Goal: Information Seeking & Learning: Learn about a topic

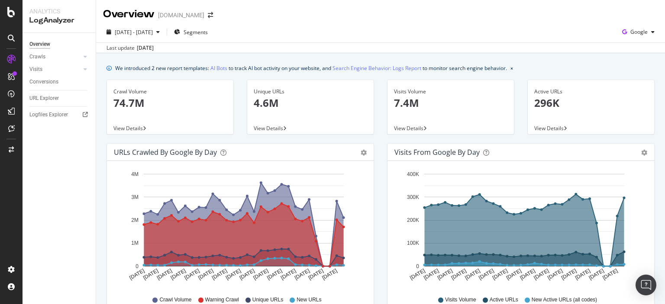
scroll to position [416, 0]
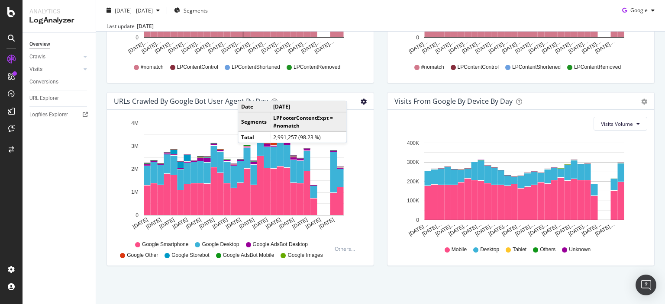
click at [361, 102] on icon "gear" at bounding box center [364, 102] width 6 height 6
click at [356, 135] on span "Timeline (by Percentage)" at bounding box center [327, 136] width 92 height 13
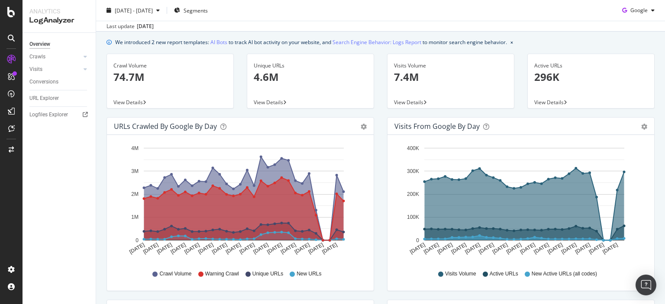
scroll to position [0, 0]
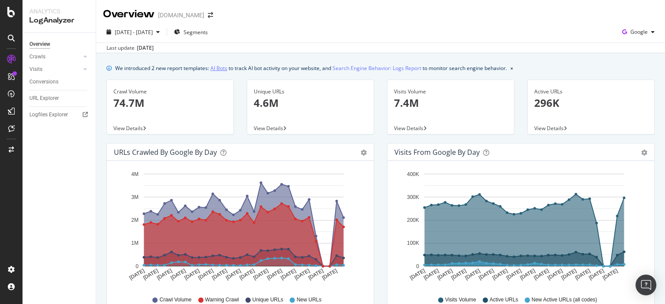
click at [222, 67] on link "AI Bots" at bounding box center [218, 68] width 17 height 9
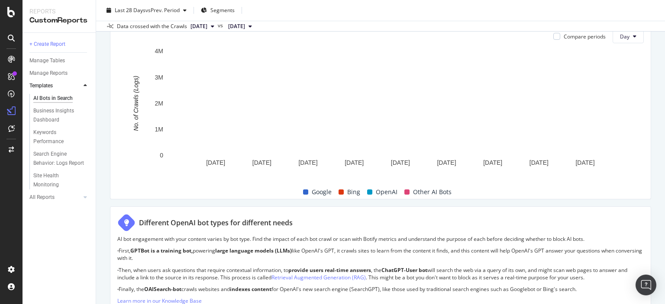
scroll to position [144, 0]
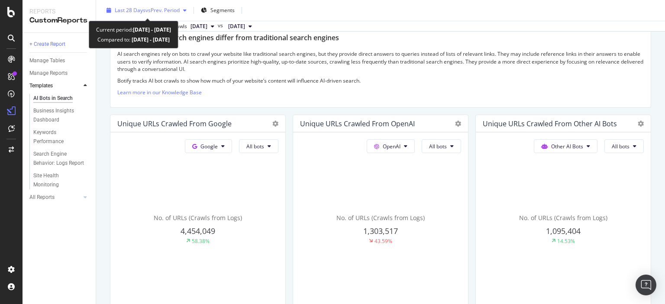
click at [135, 15] on div "Last 28 Days vs Prev. Period" at bounding box center [146, 10] width 87 height 13
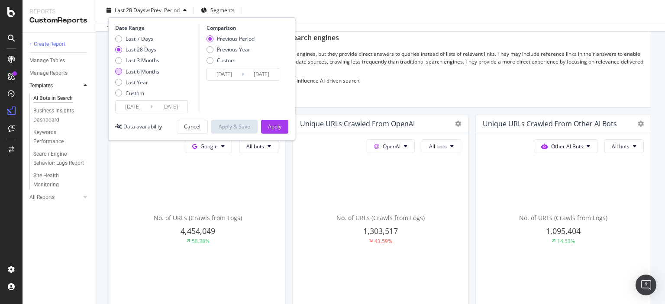
click at [148, 74] on div "Last 6 Months" at bounding box center [143, 71] width 34 height 7
type input "[DATE]"
click at [280, 131] on div "Apply" at bounding box center [274, 126] width 13 height 13
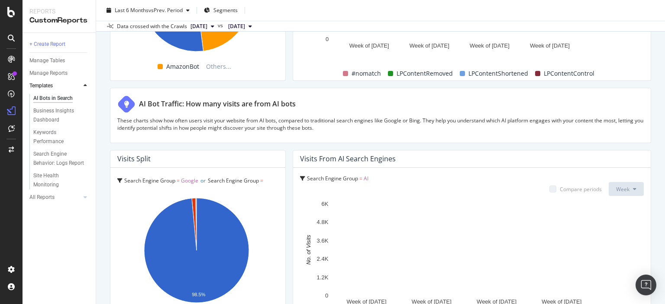
scroll to position [1523, 0]
